Goal: Task Accomplishment & Management: Use online tool/utility

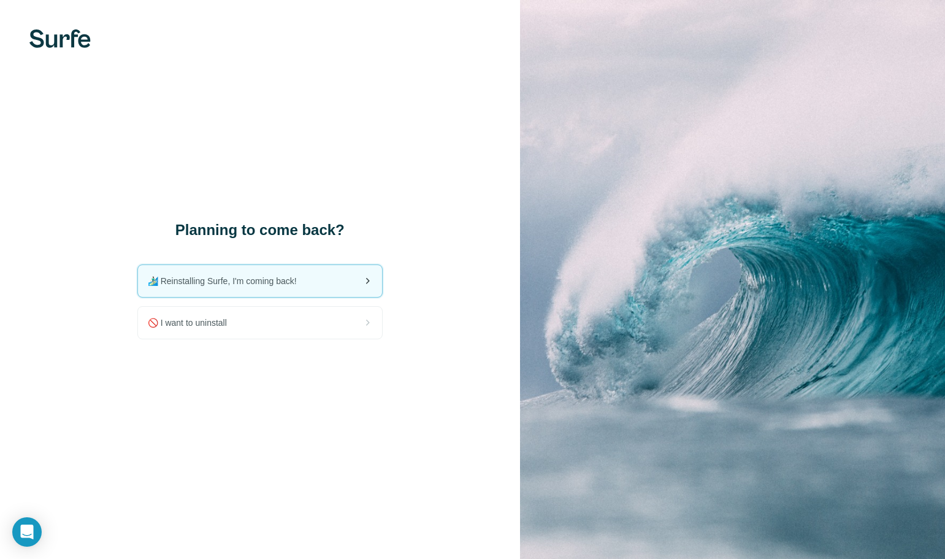
click at [326, 278] on div "🏄🏻‍♂️ Reinstalling Surfe, I'm coming back!" at bounding box center [260, 281] width 244 height 32
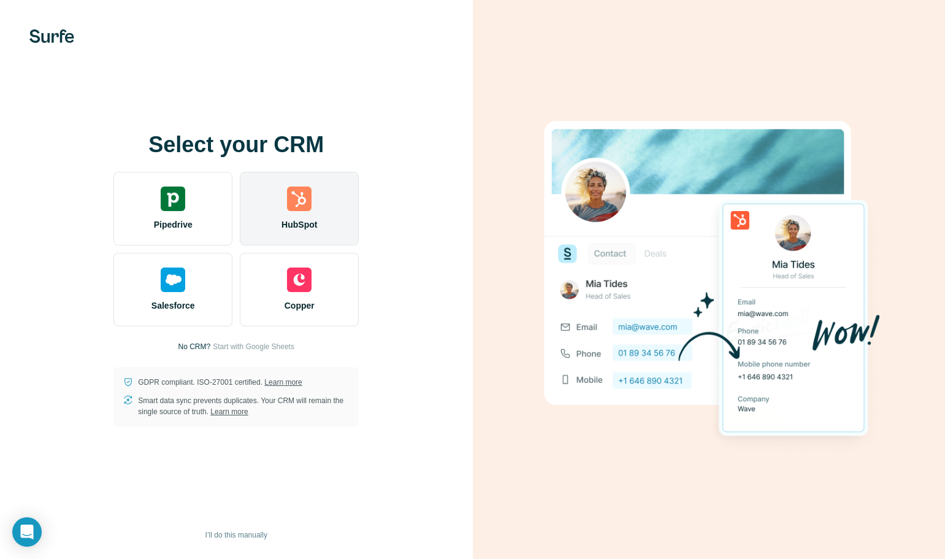
click at [311, 212] on div "HubSpot" at bounding box center [299, 209] width 119 height 74
click at [308, 227] on span "HubSpot" at bounding box center [299, 224] width 36 height 12
click at [292, 201] on img at bounding box center [299, 198] width 25 height 25
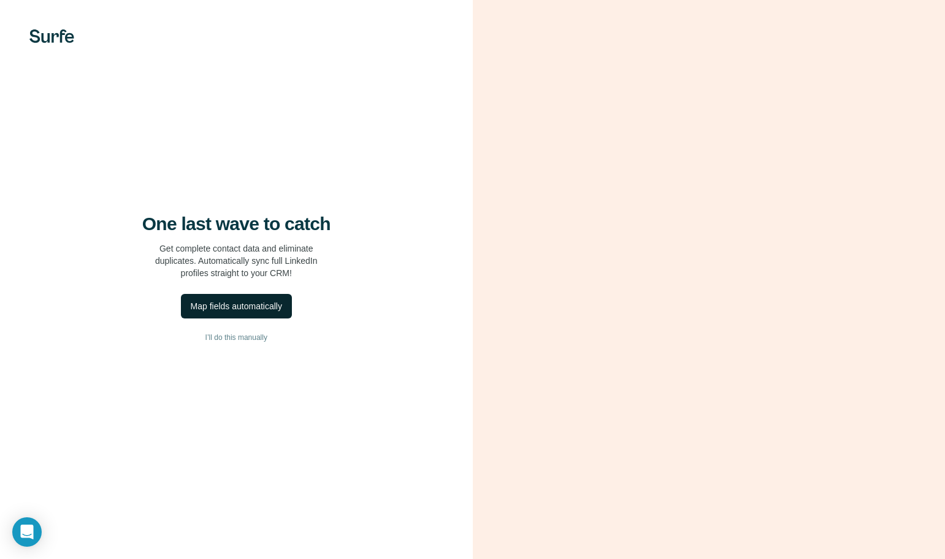
click at [262, 310] on div "Map fields automatically" at bounding box center [236, 306] width 91 height 12
